Goal: Information Seeking & Learning: Learn about a topic

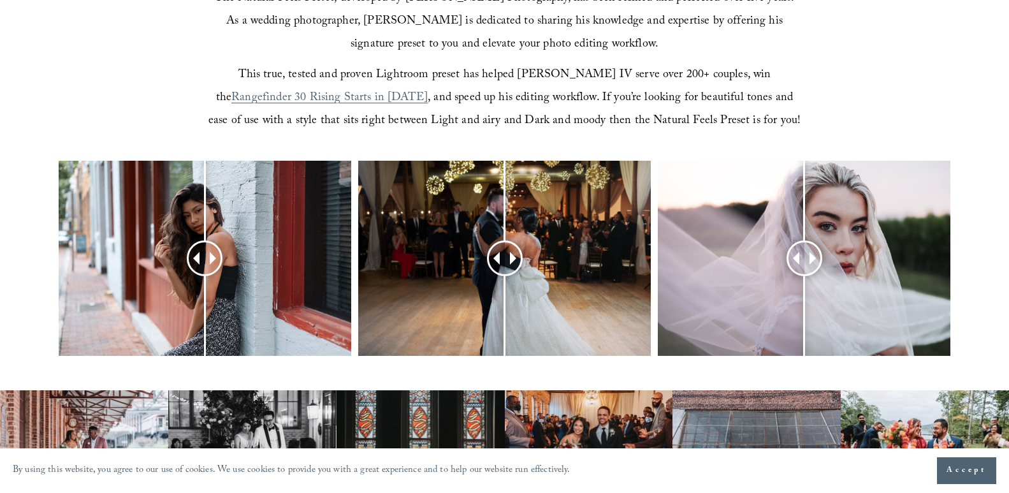
scroll to position [446, 0]
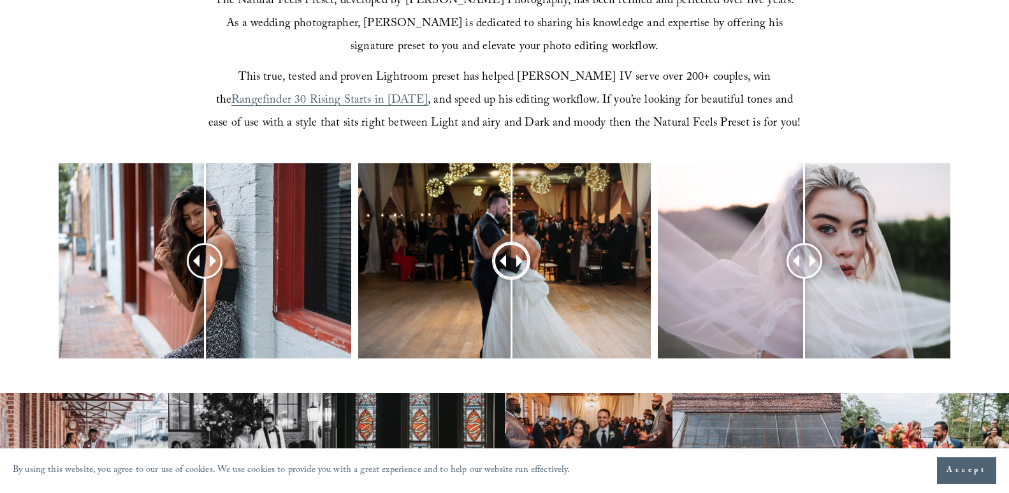
drag, startPoint x: 498, startPoint y: 262, endPoint x: 511, endPoint y: 286, distance: 27.1
click at [513, 286] on div at bounding box center [504, 260] width 293 height 195
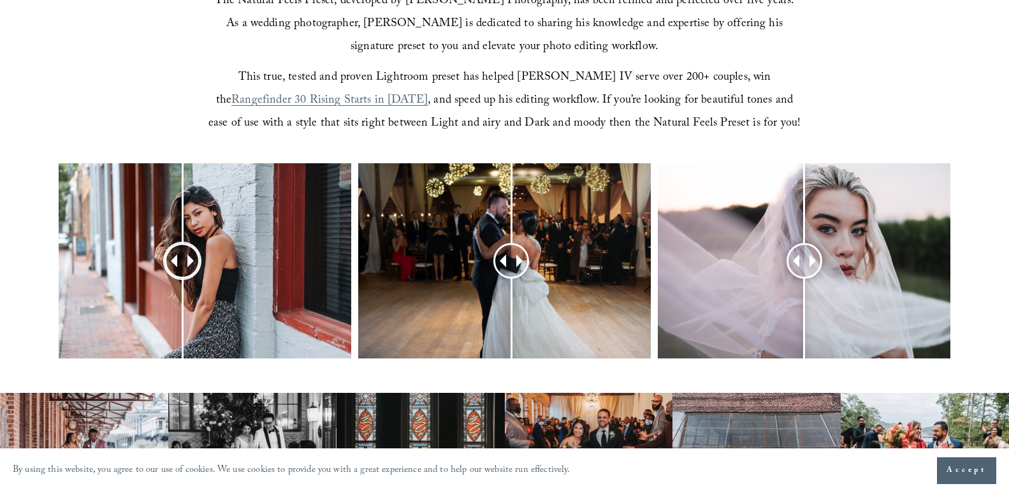
drag, startPoint x: 203, startPoint y: 262, endPoint x: 182, endPoint y: 292, distance: 36.3
click at [182, 277] on div at bounding box center [182, 261] width 32 height 32
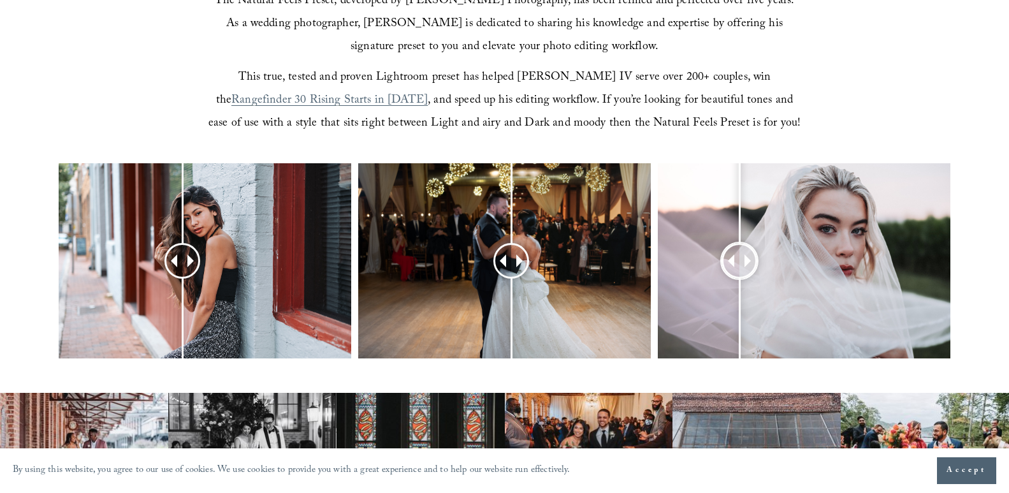
drag, startPoint x: 812, startPoint y: 262, endPoint x: 740, endPoint y: 261, distance: 72.1
click at [740, 261] on div at bounding box center [740, 261] width 33 height 33
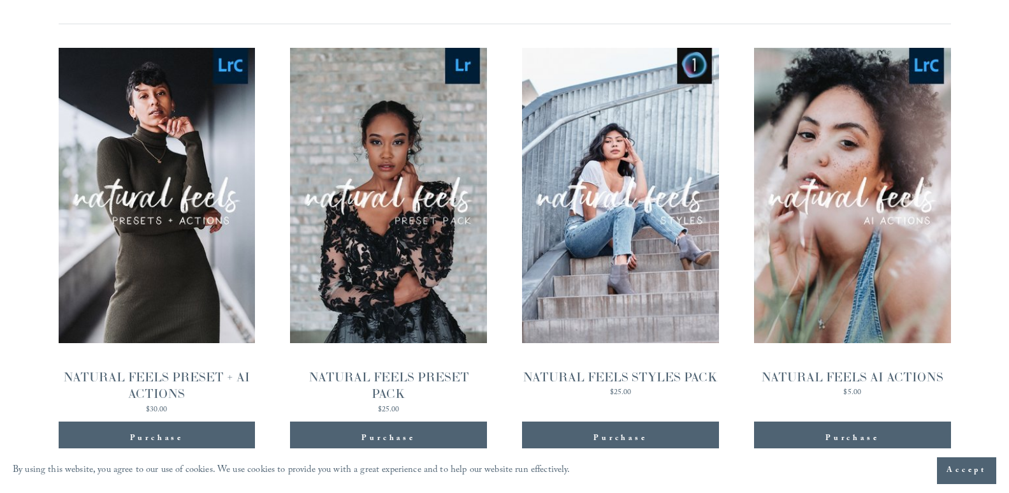
scroll to position [1274, 0]
click at [630, 244] on div "Quick View" at bounding box center [620, 195] width 196 height 295
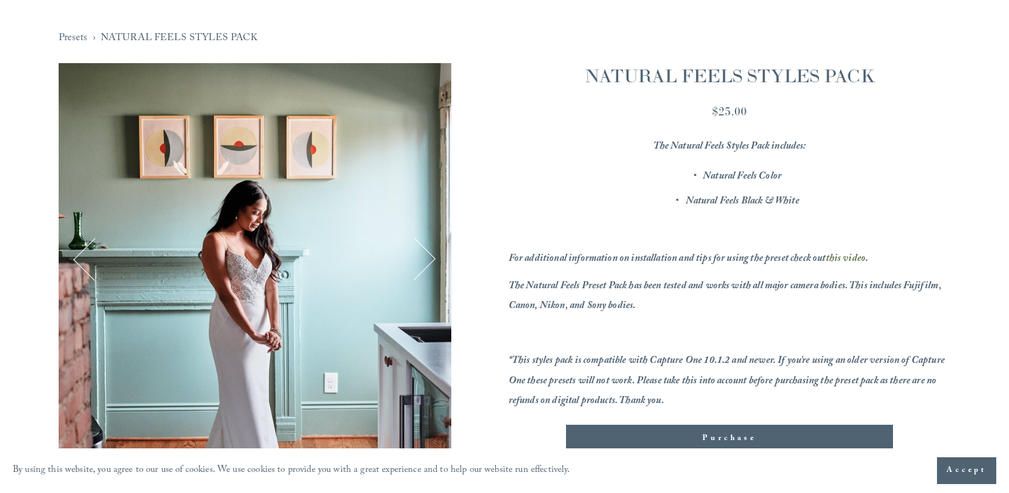
scroll to position [107, 0]
click at [428, 256] on button "Next" at bounding box center [414, 259] width 43 height 43
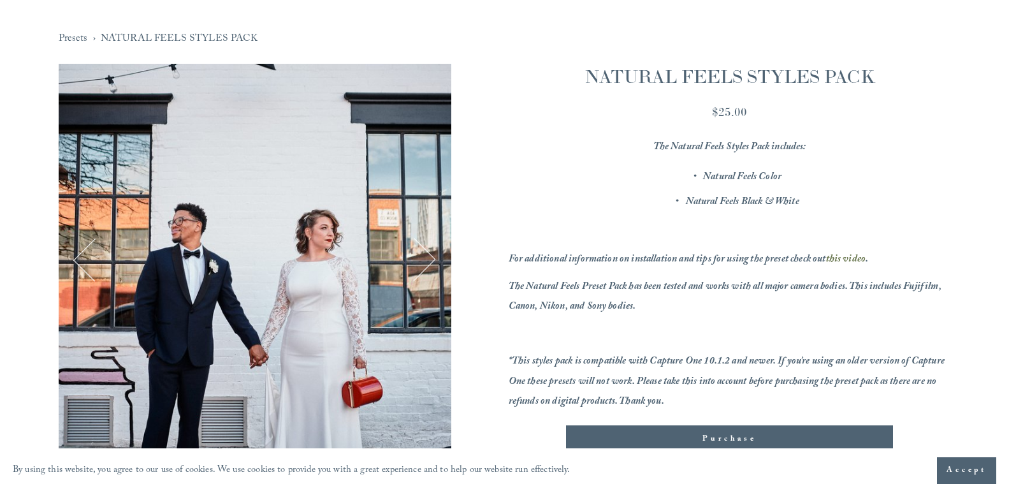
click at [428, 256] on button "Next" at bounding box center [414, 259] width 43 height 43
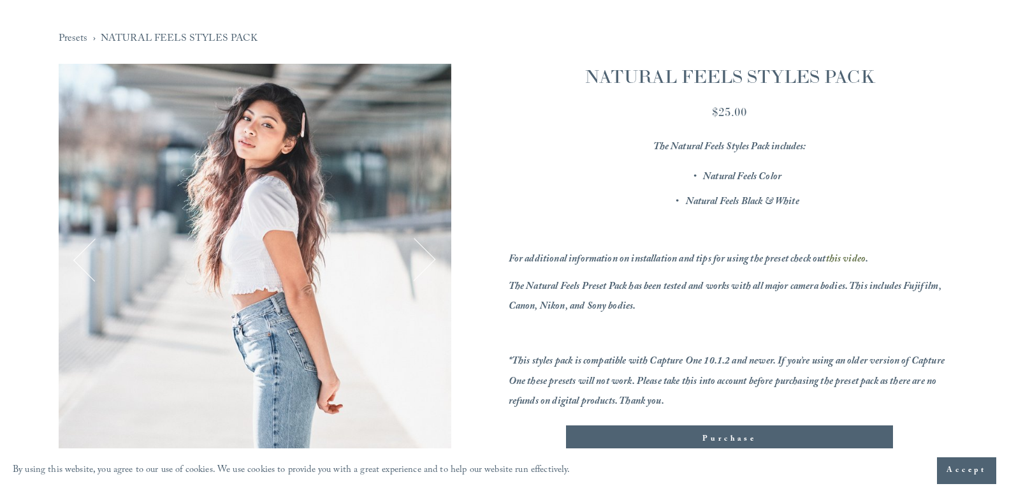
click at [428, 256] on button "Next" at bounding box center [414, 259] width 43 height 43
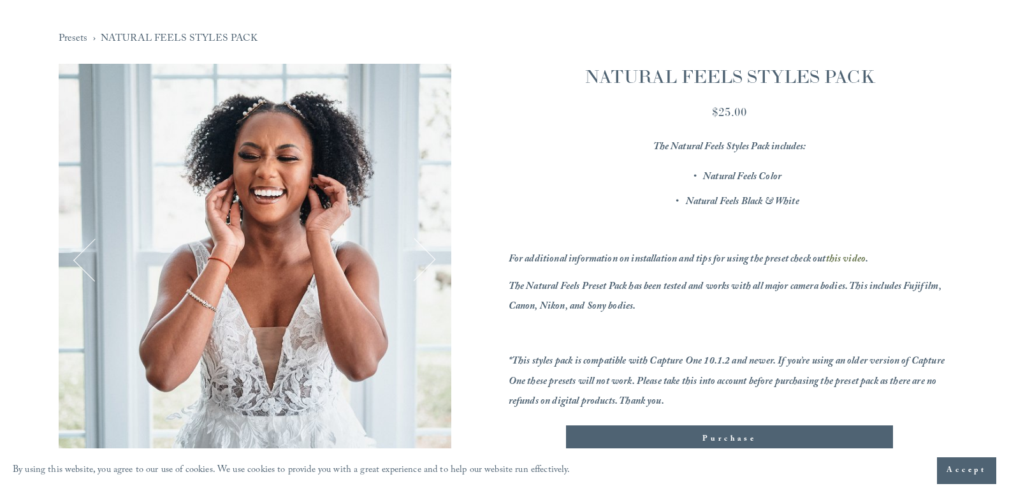
click at [428, 256] on button "Next" at bounding box center [414, 259] width 43 height 43
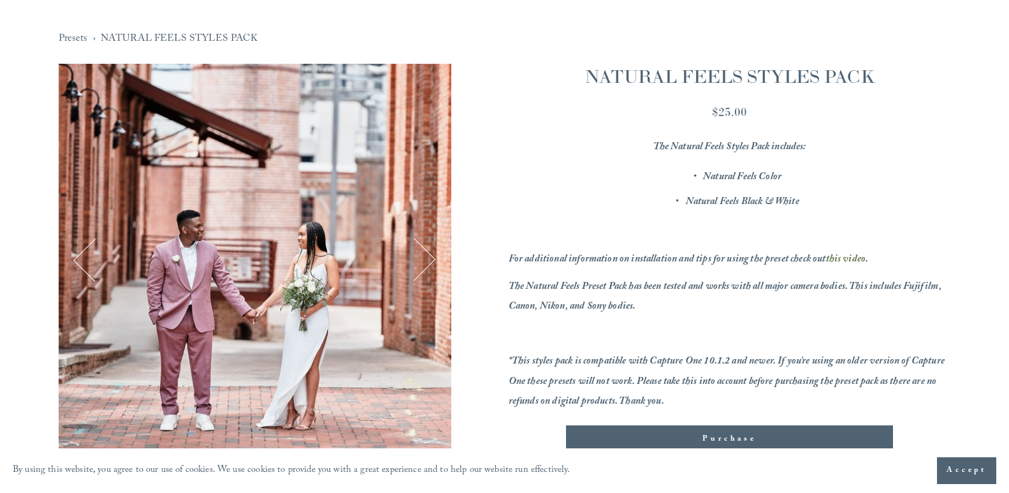
click at [428, 256] on button "Next" at bounding box center [414, 259] width 43 height 43
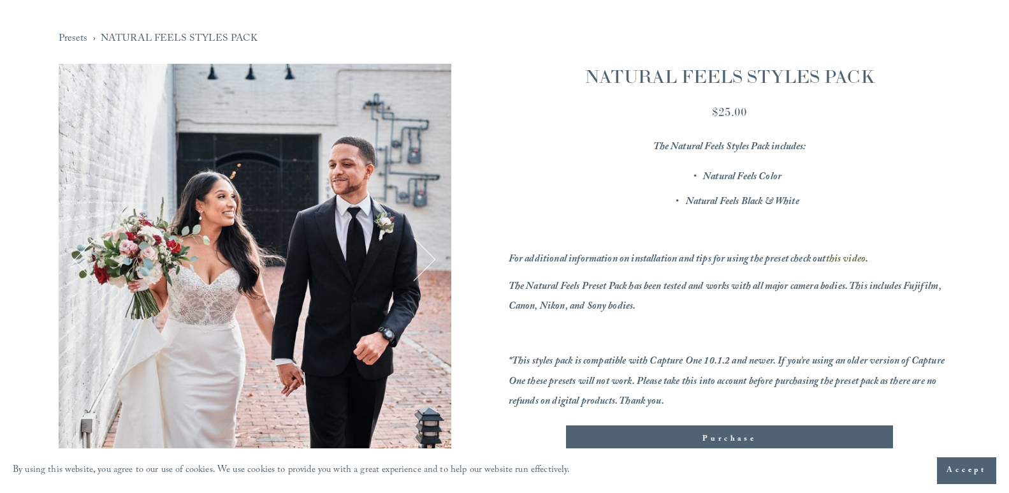
click at [428, 256] on button "Next" at bounding box center [414, 259] width 43 height 43
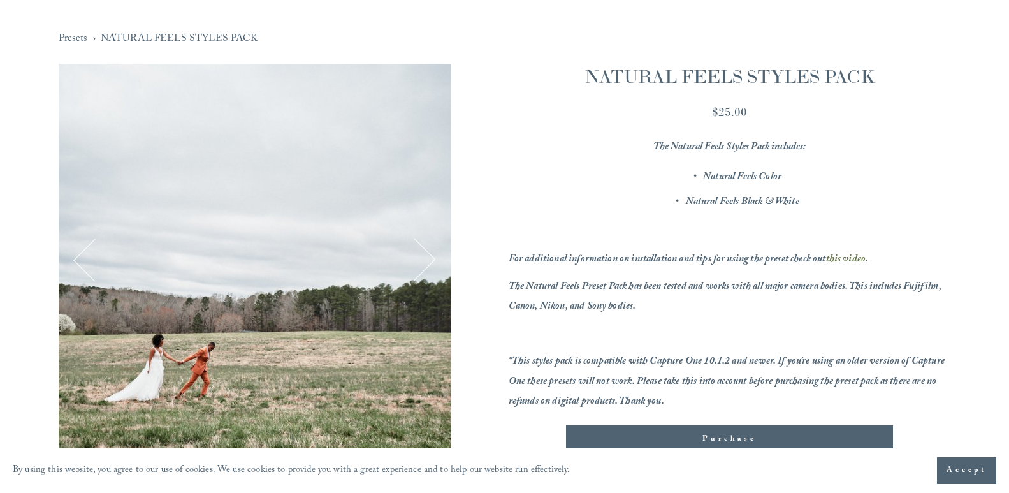
click at [428, 256] on button "Next" at bounding box center [414, 259] width 43 height 43
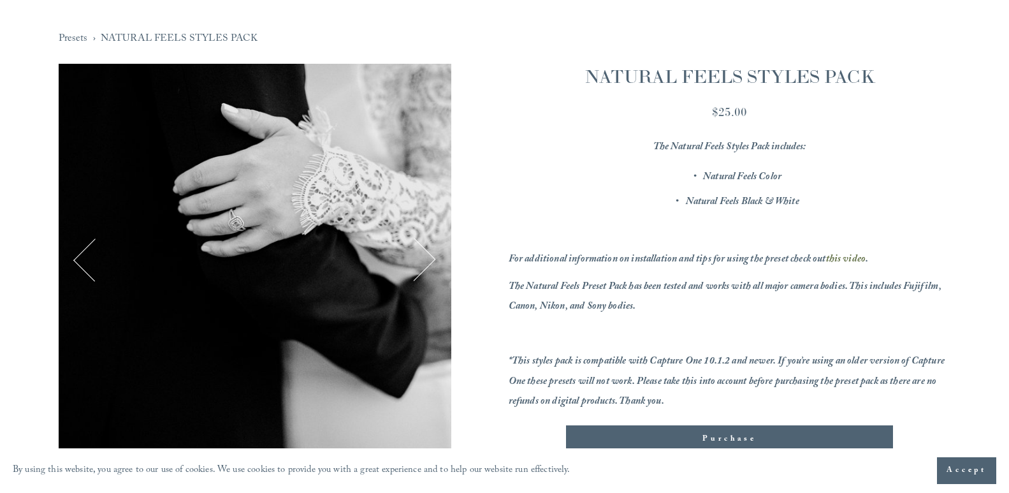
click at [428, 256] on button "Next" at bounding box center [414, 259] width 43 height 43
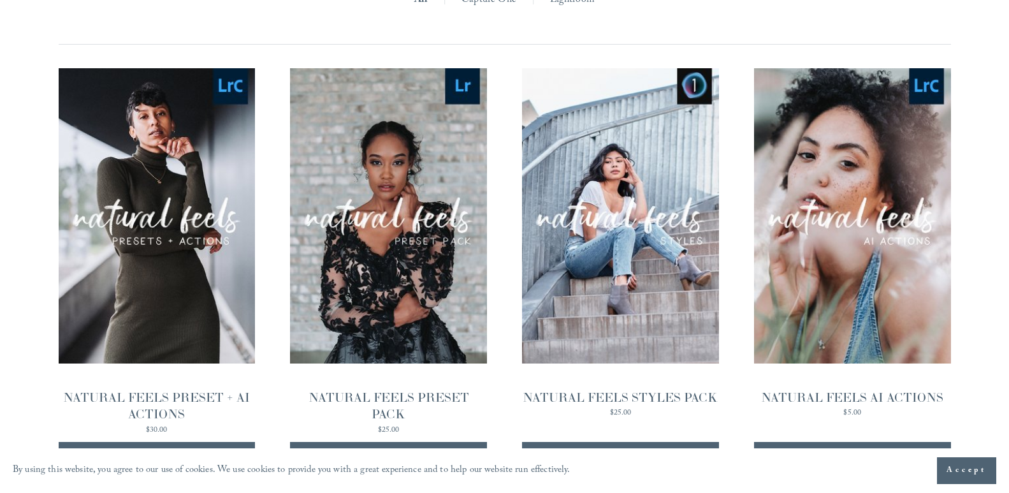
scroll to position [1255, 0]
click at [405, 253] on div "Quick View" at bounding box center [388, 215] width 196 height 295
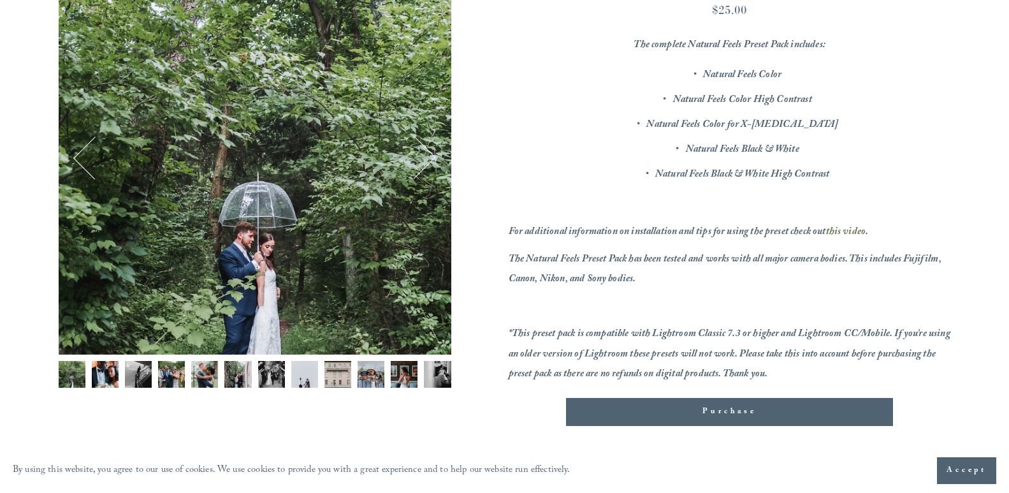
scroll to position [236, 0]
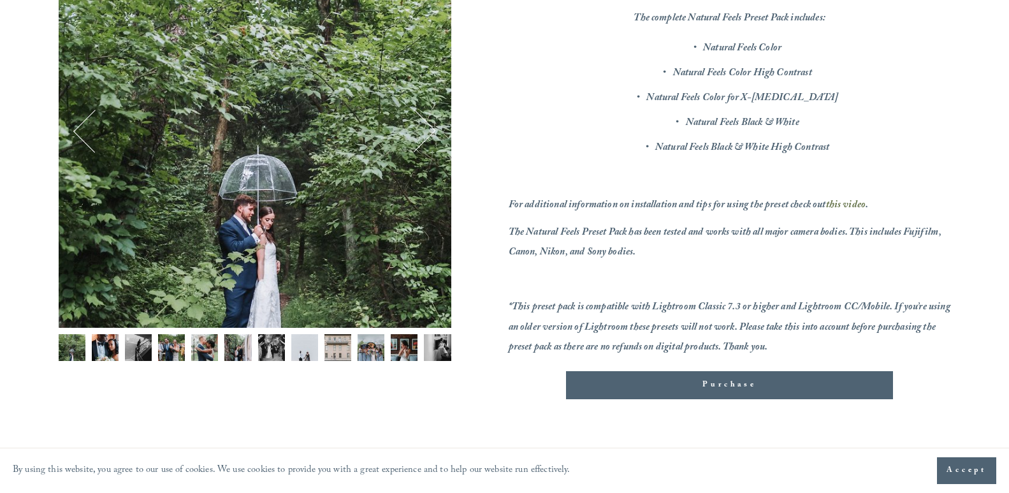
click at [108, 344] on img "Image 2 of 12" at bounding box center [105, 347] width 27 height 27
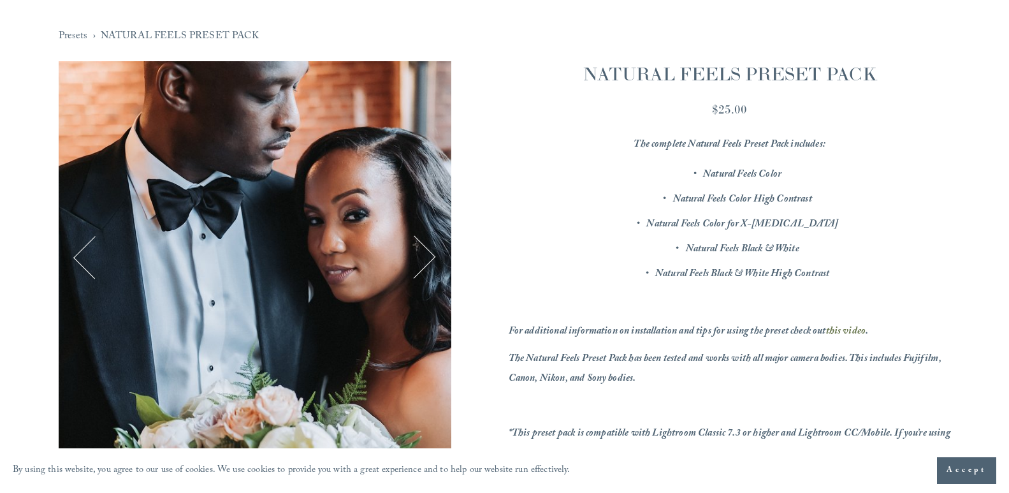
scroll to position [108, 0]
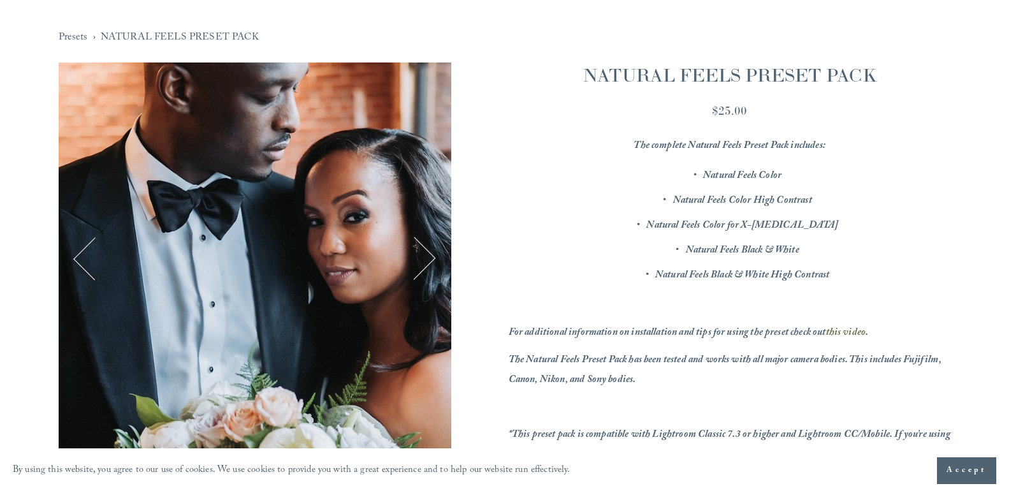
click at [427, 261] on button "Next" at bounding box center [414, 258] width 43 height 43
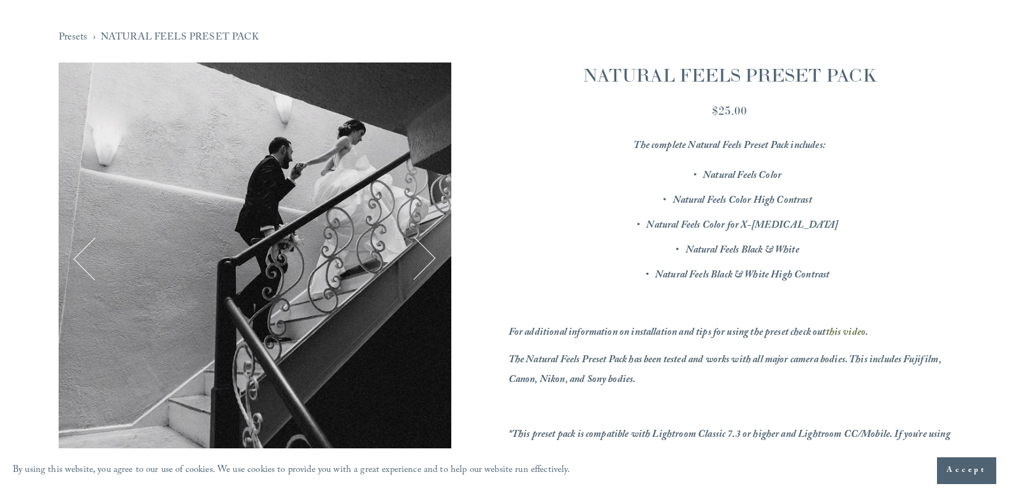
click at [427, 261] on button "Next" at bounding box center [414, 258] width 43 height 43
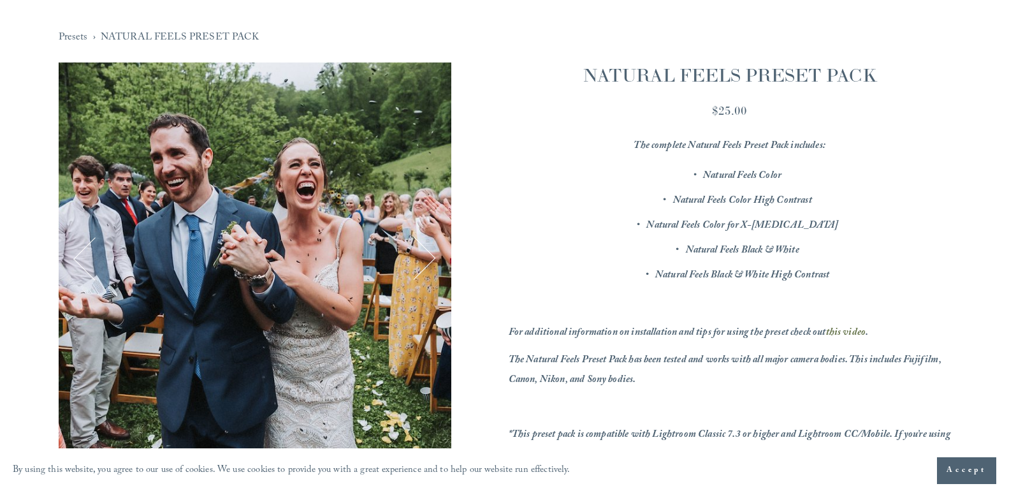
click at [428, 261] on button "Next" at bounding box center [414, 258] width 43 height 43
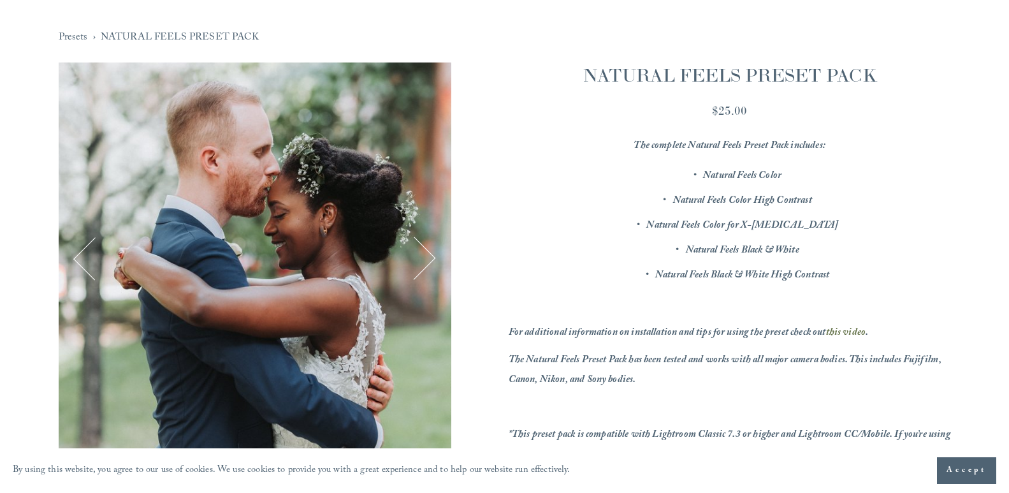
click at [428, 261] on button "Next" at bounding box center [414, 258] width 43 height 43
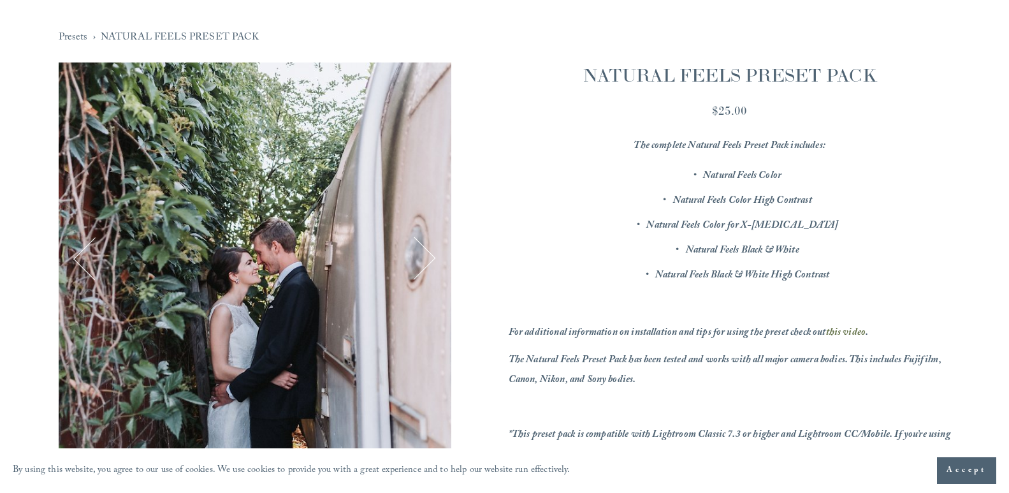
click at [428, 261] on button "Next" at bounding box center [414, 258] width 43 height 43
